Goal: Transaction & Acquisition: Book appointment/travel/reservation

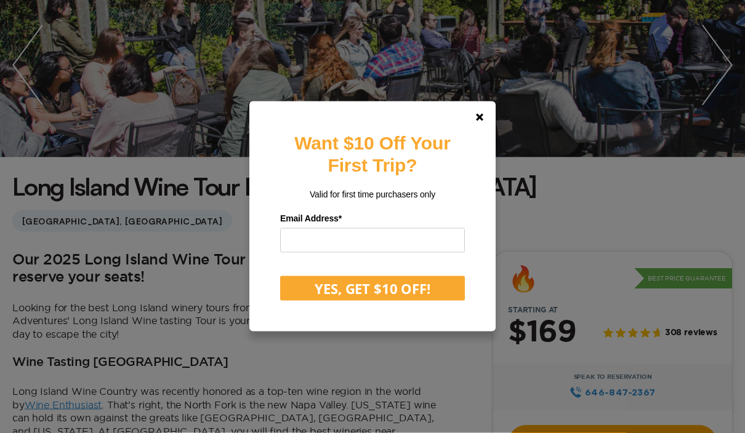
scroll to position [167, 0]
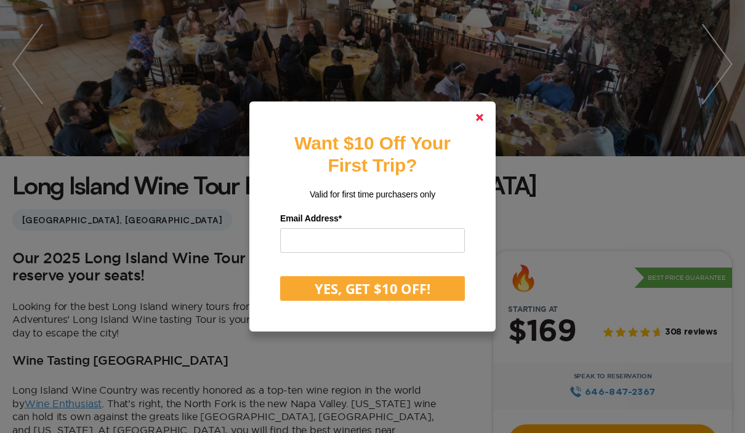
click at [478, 132] on link at bounding box center [480, 118] width 30 height 30
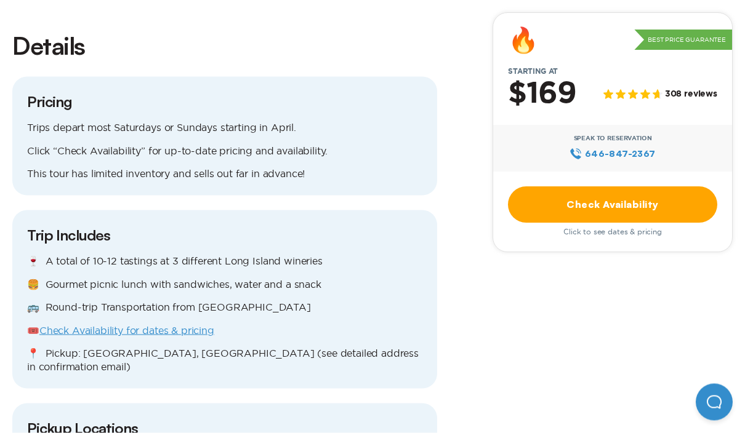
scroll to position [1038, 0]
click at [193, 324] on link "Check Availability for dates & pricing" at bounding box center [126, 329] width 175 height 11
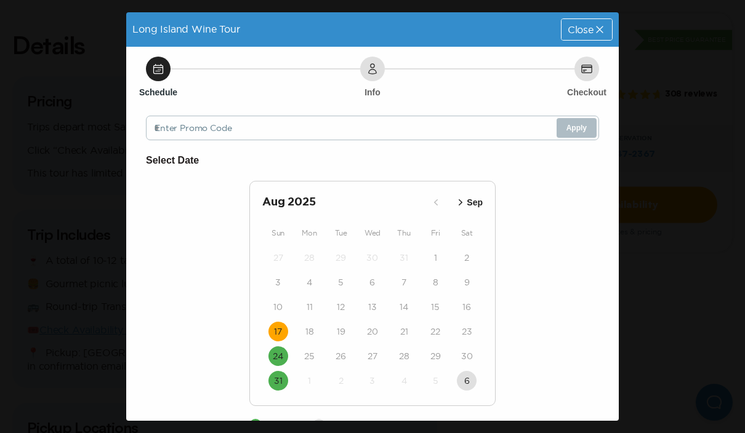
click at [278, 331] on time "17" at bounding box center [278, 332] width 8 height 12
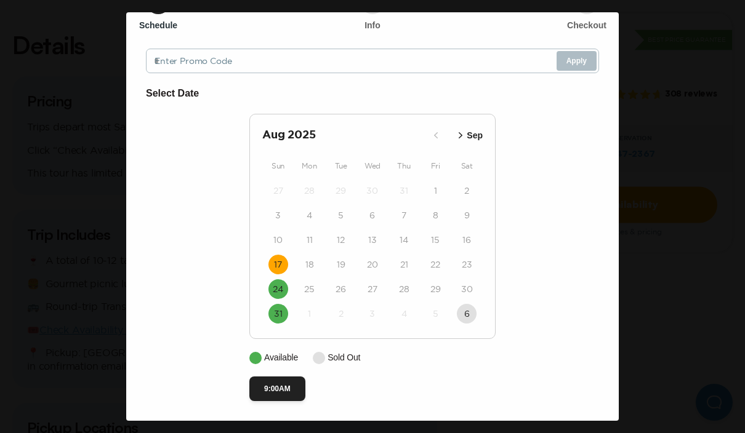
scroll to position [70, 0]
click at [281, 380] on button "9:00AM" at bounding box center [277, 389] width 56 height 25
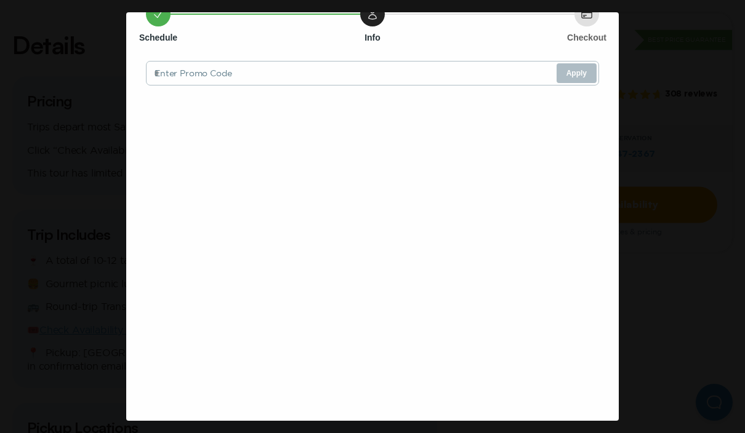
scroll to position [0, 0]
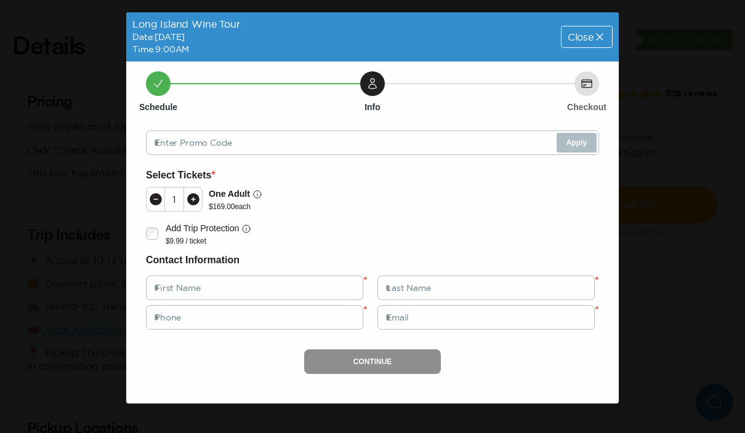
click at [584, 34] on span "Close" at bounding box center [580, 37] width 26 height 10
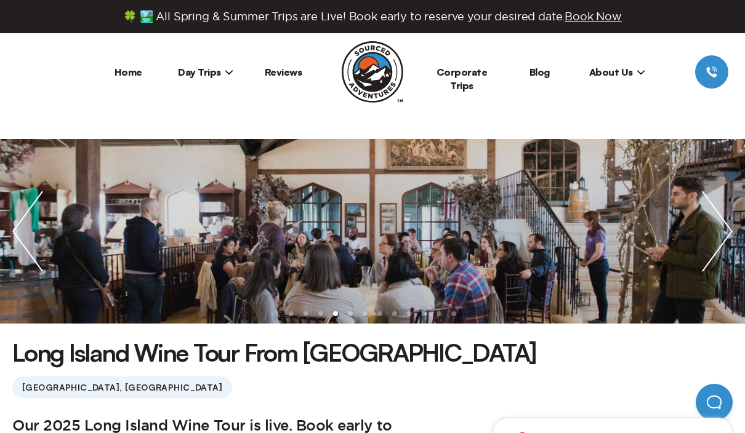
click at [209, 85] on li "Day Trips New York City Boston Chicago" at bounding box center [206, 71] width 78 height 33
click at [217, 71] on span "Day Trips" at bounding box center [205, 72] width 55 height 12
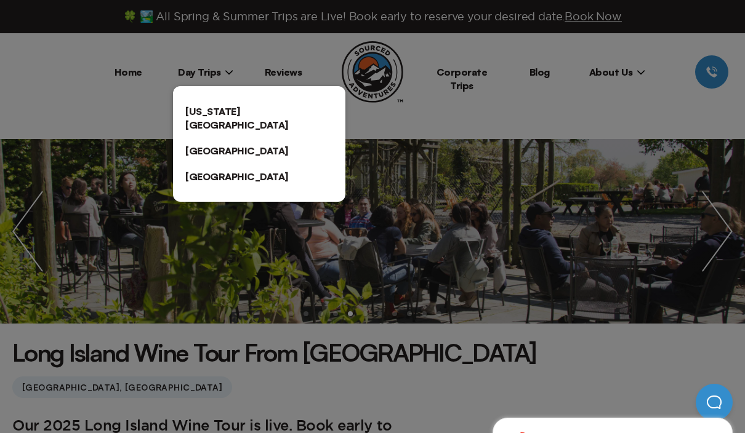
click at [247, 111] on link "[US_STATE][GEOGRAPHIC_DATA]" at bounding box center [259, 117] width 172 height 39
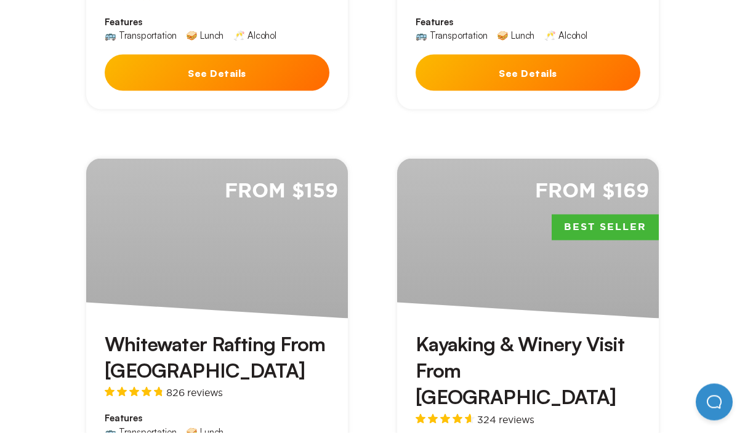
scroll to position [1620, 0]
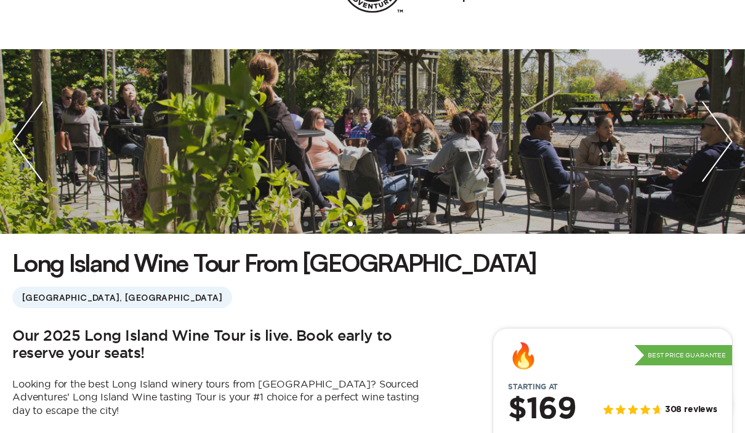
scroll to position [61, 0]
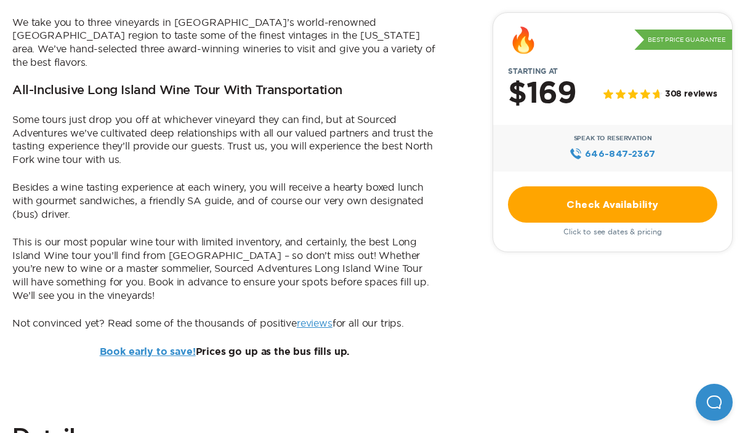
scroll to position [646, 0]
click at [625, 196] on link "Check Availability" at bounding box center [612, 204] width 209 height 36
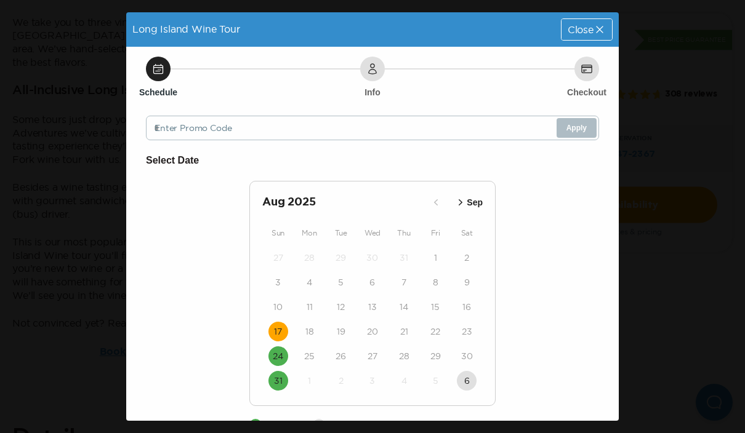
click at [279, 329] on time "17" at bounding box center [278, 332] width 8 height 12
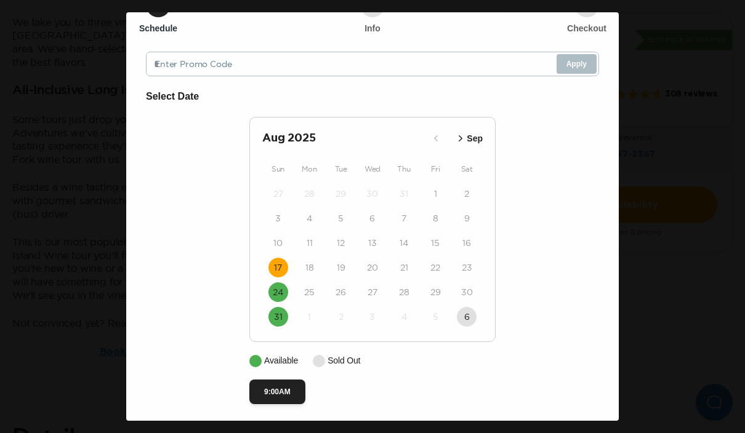
scroll to position [70, 0]
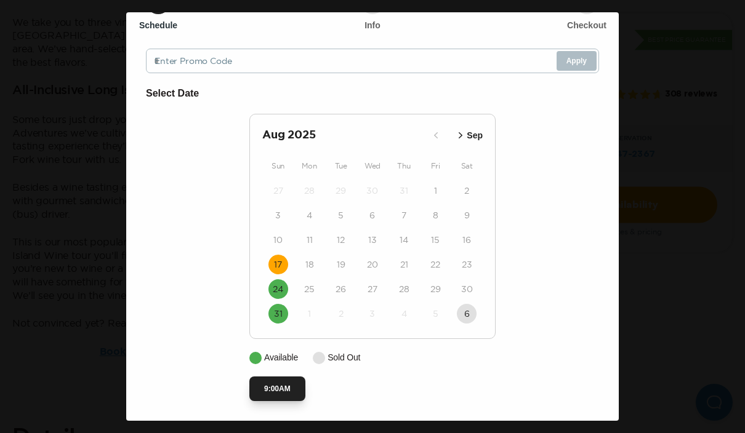
click at [277, 391] on button "9:00AM" at bounding box center [277, 389] width 56 height 25
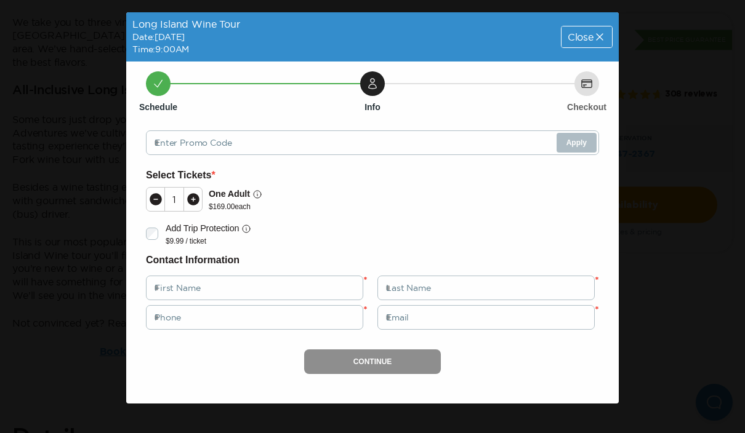
scroll to position [0, 0]
click at [594, 35] on icon at bounding box center [599, 37] width 12 height 12
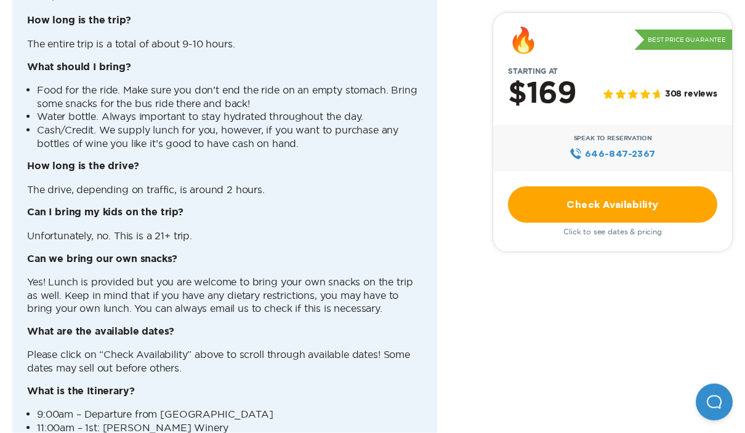
scroll to position [2987, 0]
